Goal: Task Accomplishment & Management: Manage account settings

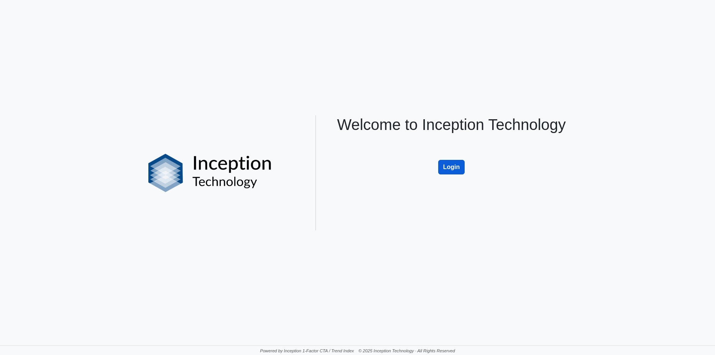
click at [449, 167] on button "Login" at bounding box center [451, 167] width 27 height 15
click at [459, 166] on button "Login" at bounding box center [451, 167] width 27 height 15
